Goal: Find specific page/section: Find specific page/section

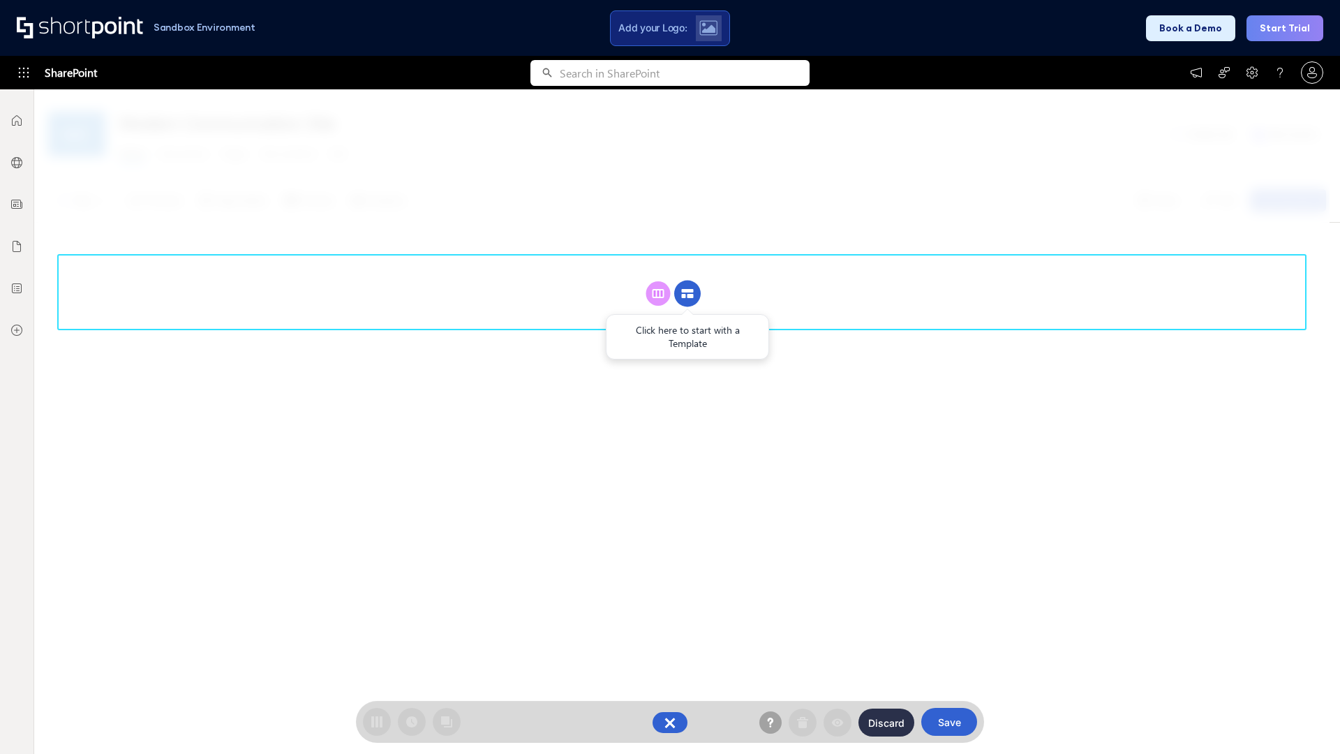
click at [688, 293] on circle at bounding box center [687, 294] width 27 height 27
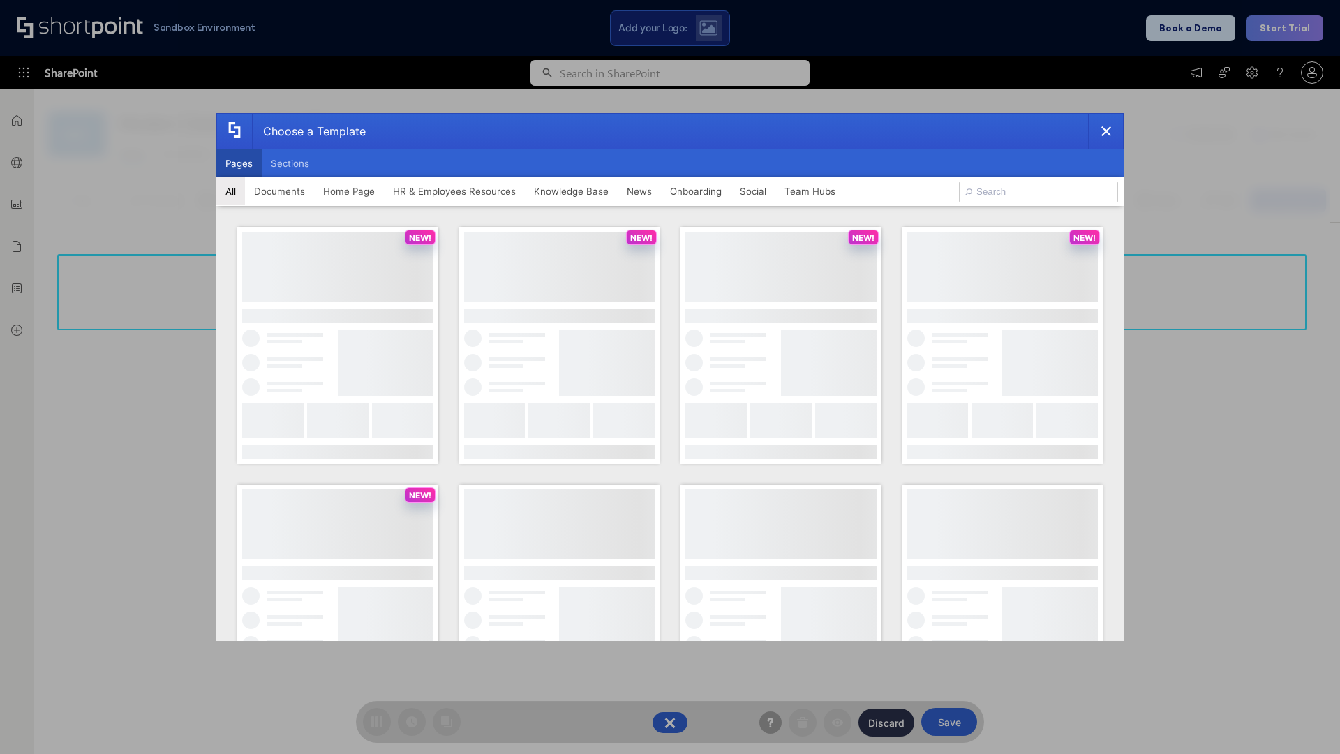
click at [239, 163] on button "Pages" at bounding box center [238, 163] width 45 height 28
type input "Knowledge Portal 2"
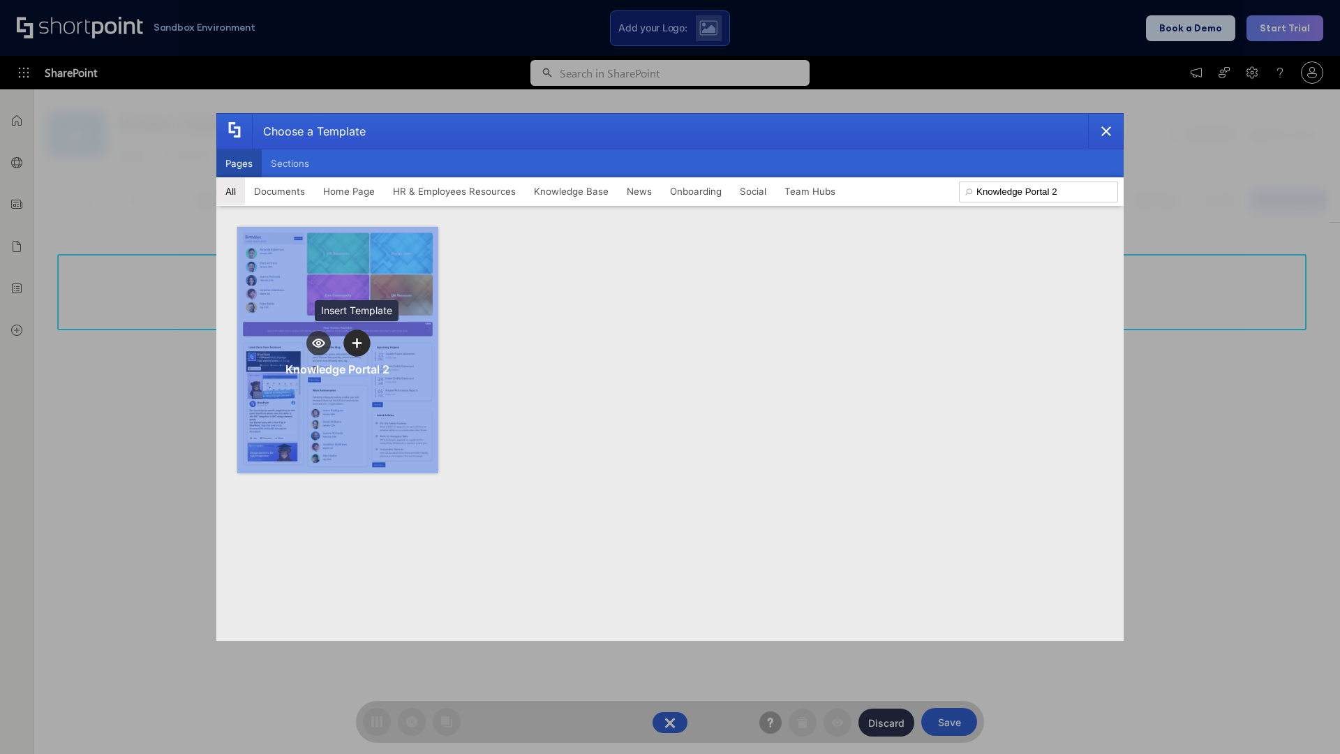
click at [357, 343] on icon "template selector" at bounding box center [357, 343] width 10 height 10
